Goal: Obtain resource: Download file/media

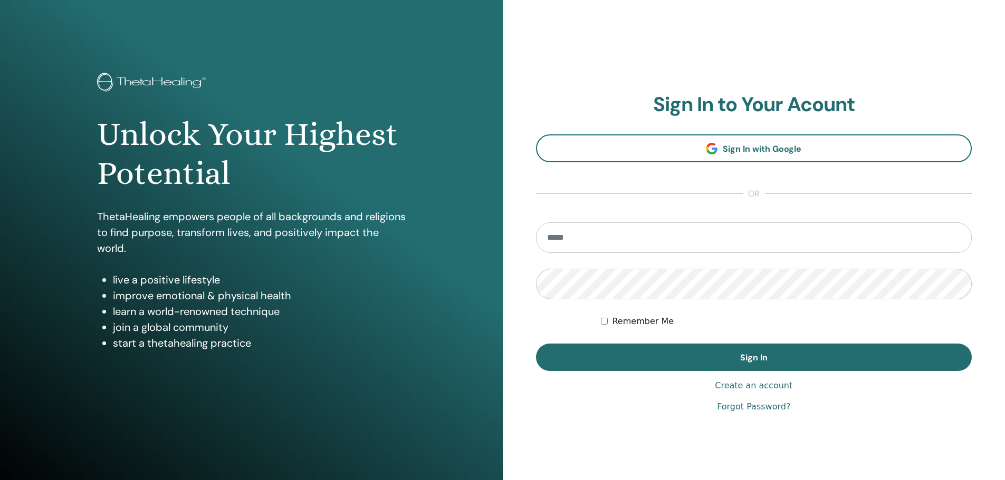
click at [565, 239] on input "email" at bounding box center [754, 238] width 436 height 31
type input "**********"
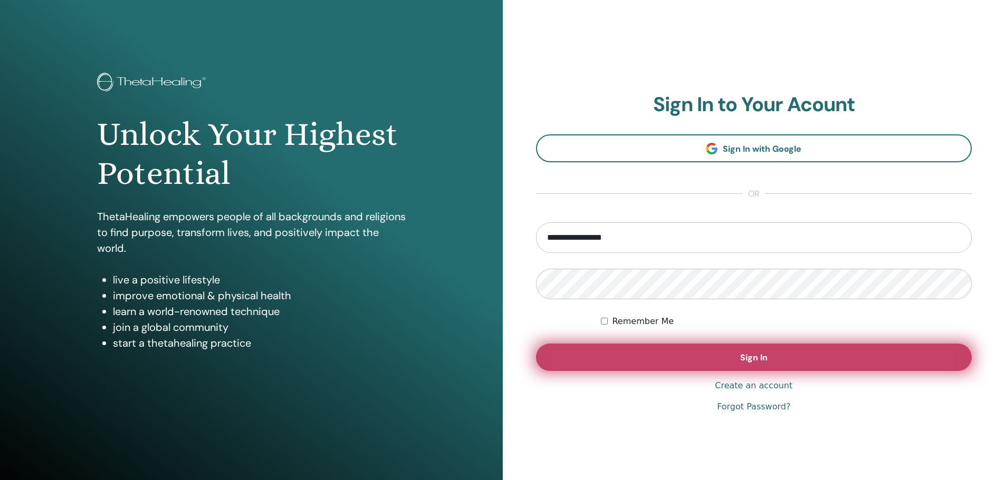
click at [752, 357] on span "Sign In" at bounding box center [753, 357] width 27 height 11
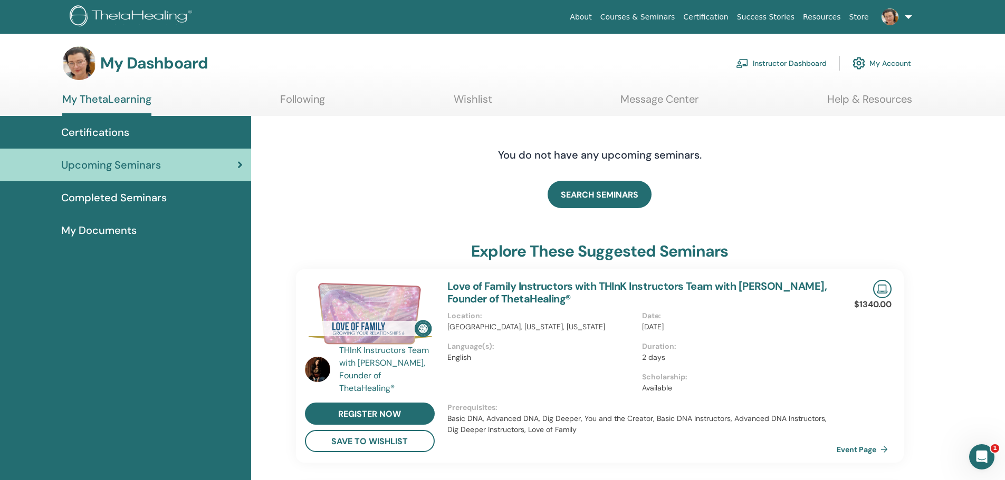
click at [120, 196] on span "Completed Seminars" at bounding box center [113, 198] width 105 height 16
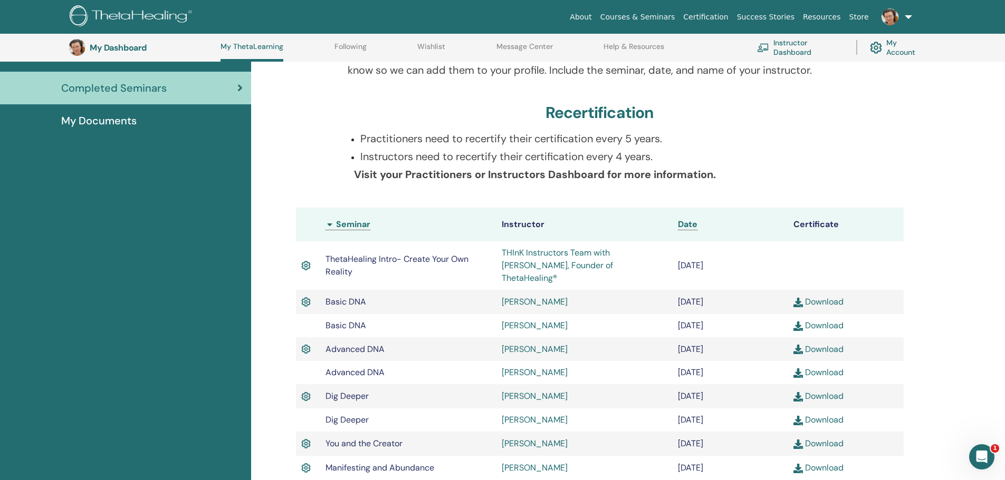
scroll to position [169, 0]
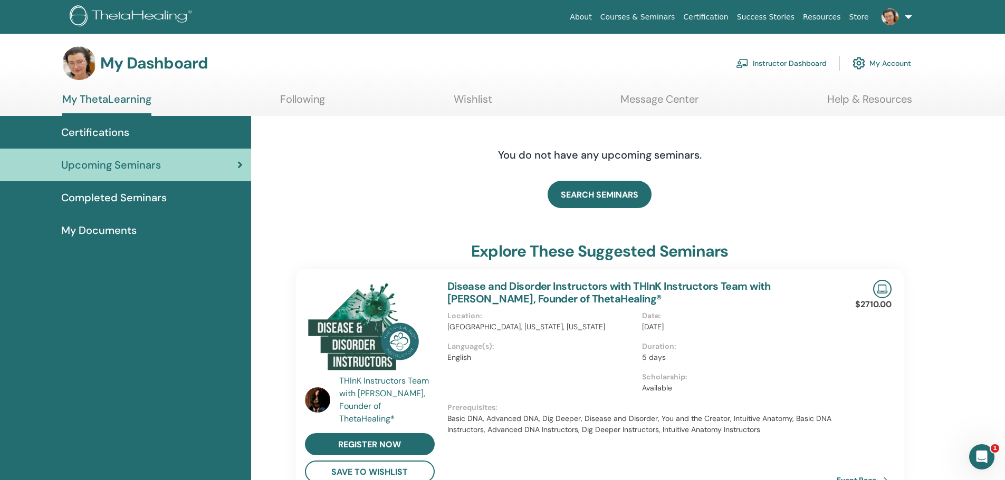
click at [109, 127] on span "Certifications" at bounding box center [95, 132] width 68 height 16
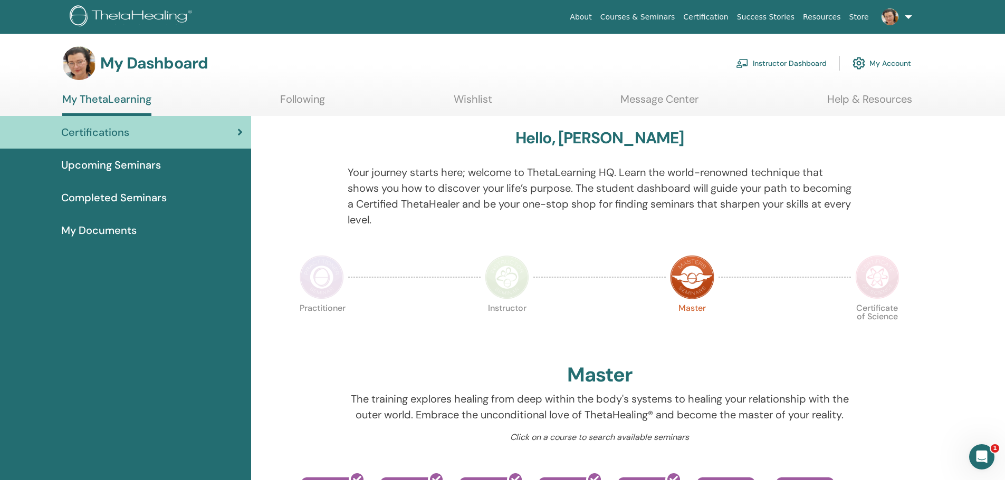
click at [111, 229] on span "My Documents" at bounding box center [98, 231] width 75 height 16
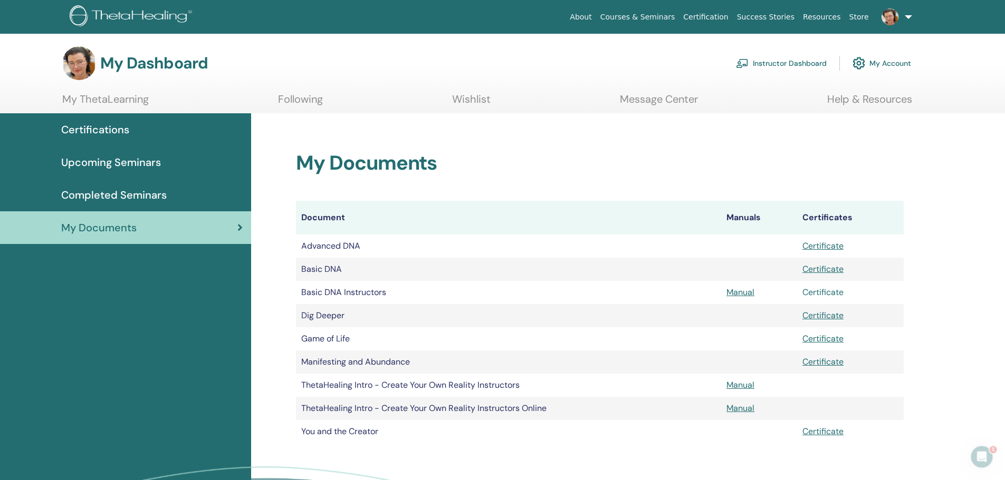
click at [826, 292] on link "Certificate" at bounding box center [822, 292] width 41 height 11
